Goal: Task Accomplishment & Management: Manage account settings

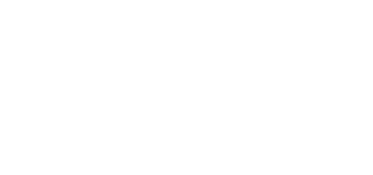
click at [299, 2] on html at bounding box center [186, 1] width 373 height 2
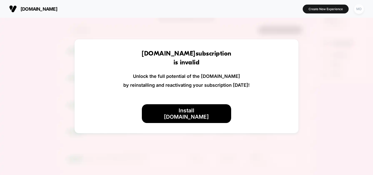
click at [361, 12] on div "MD" at bounding box center [359, 9] width 10 height 10
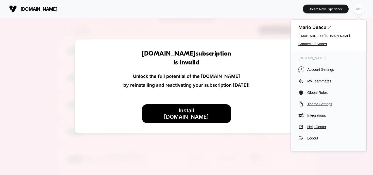
click at [313, 145] on div "[DOMAIN_NAME] A Account Settings My Teammates Global Rules Theme Settings Integ…" at bounding box center [329, 98] width 76 height 95
click at [316, 138] on span "Logout" at bounding box center [333, 138] width 52 height 4
